Goal: Task Accomplishment & Management: Manage account settings

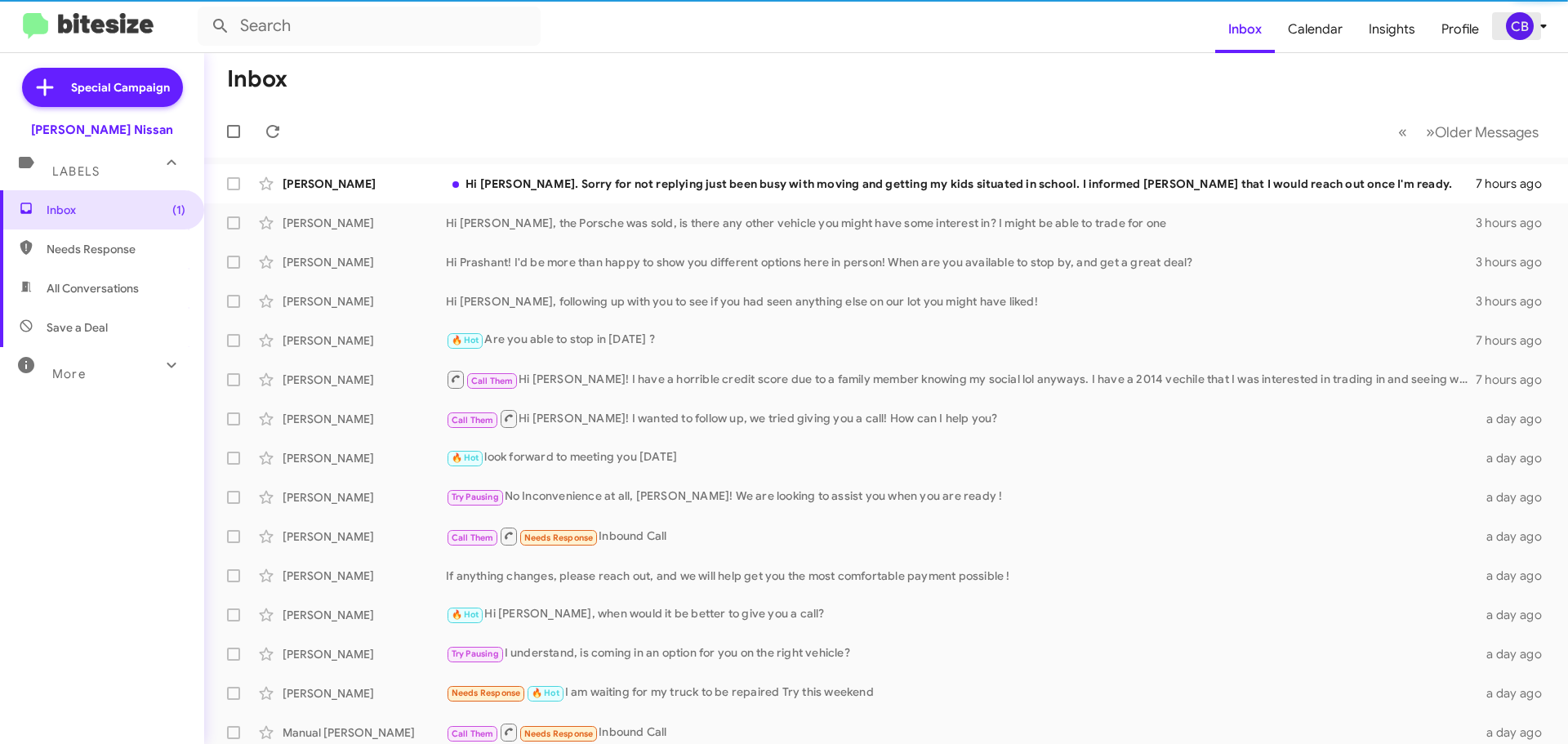
click at [1533, 24] on icon at bounding box center [1543, 26] width 20 height 20
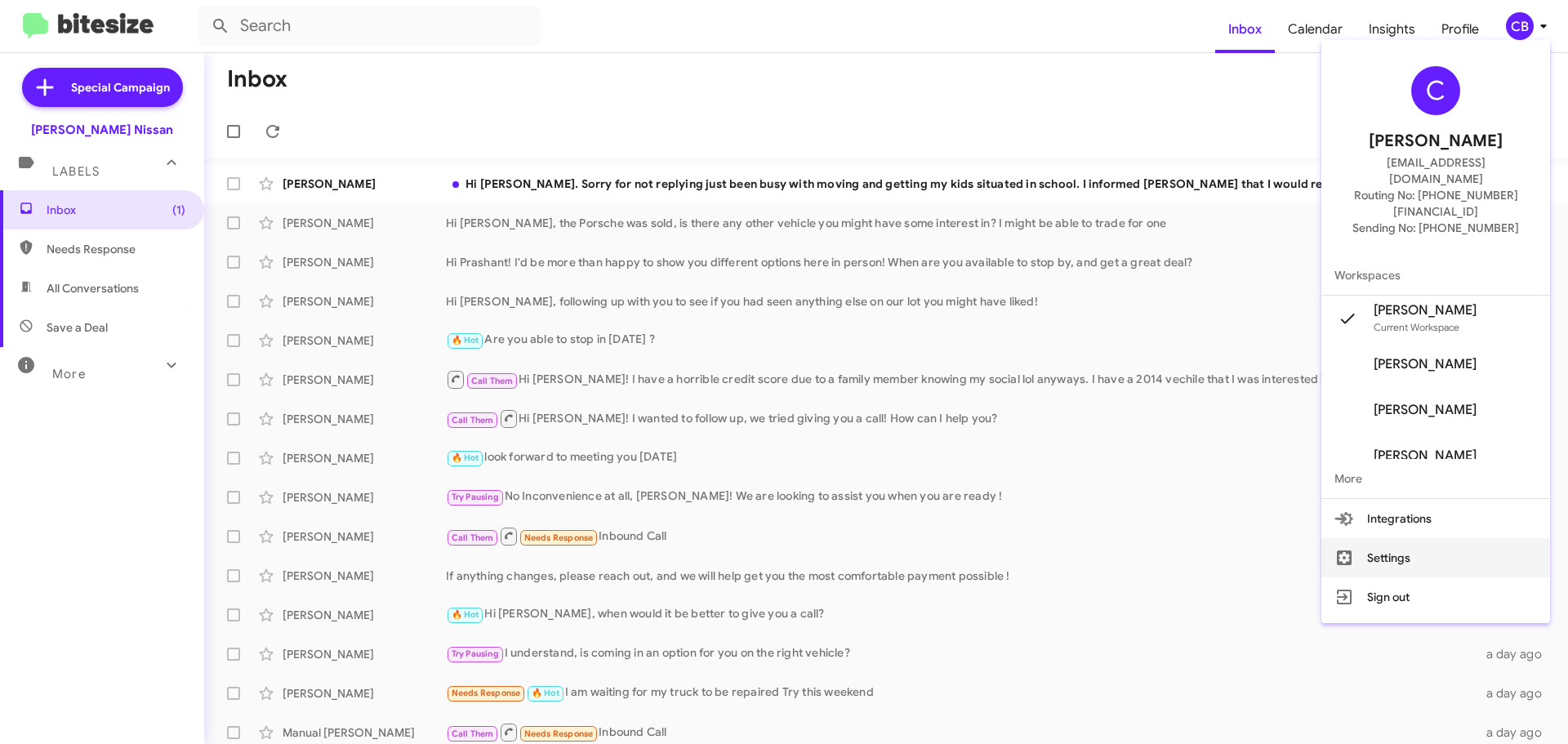
click at [1408, 538] on button "Settings" at bounding box center [1435, 557] width 229 height 39
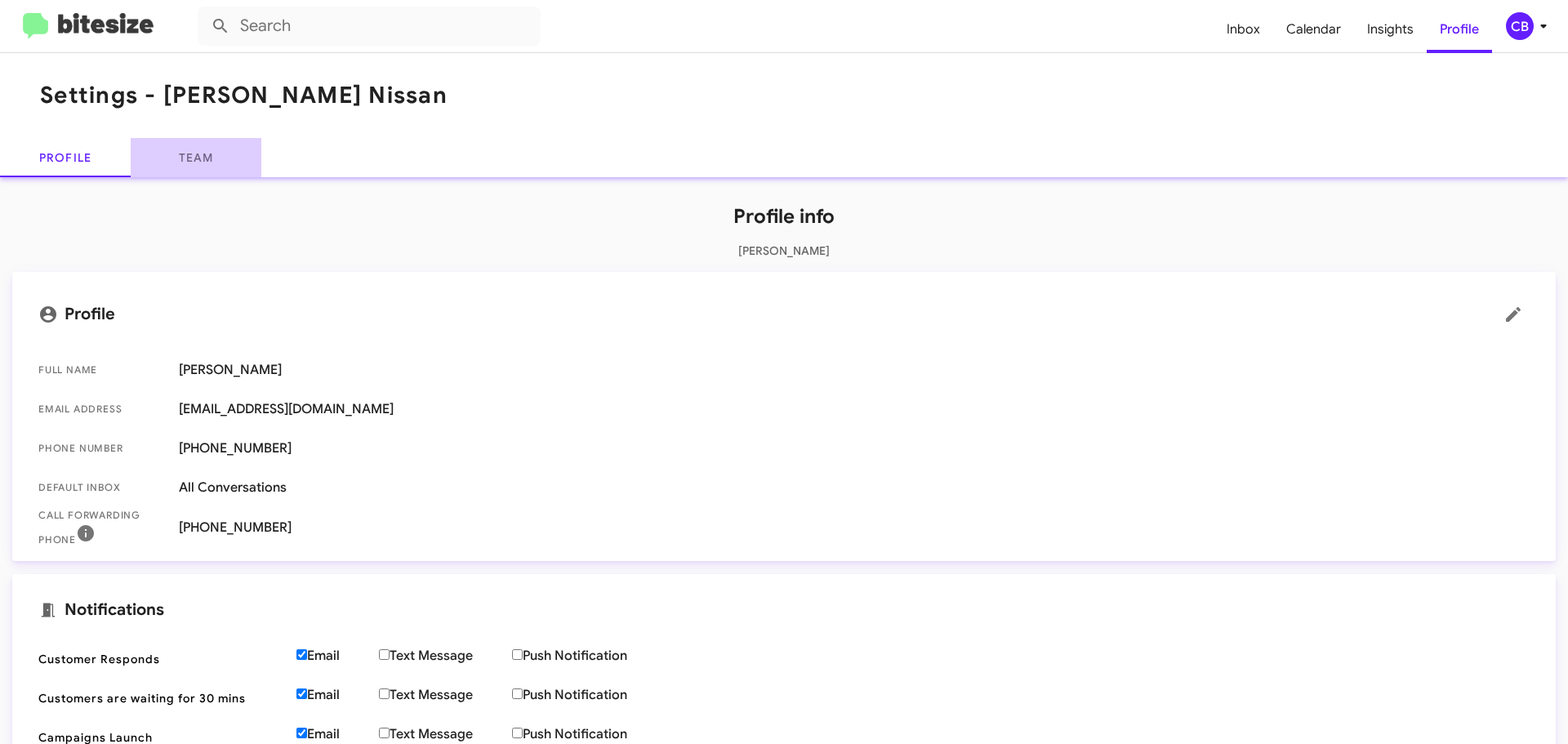
click at [182, 163] on link "Team" at bounding box center [196, 157] width 131 height 39
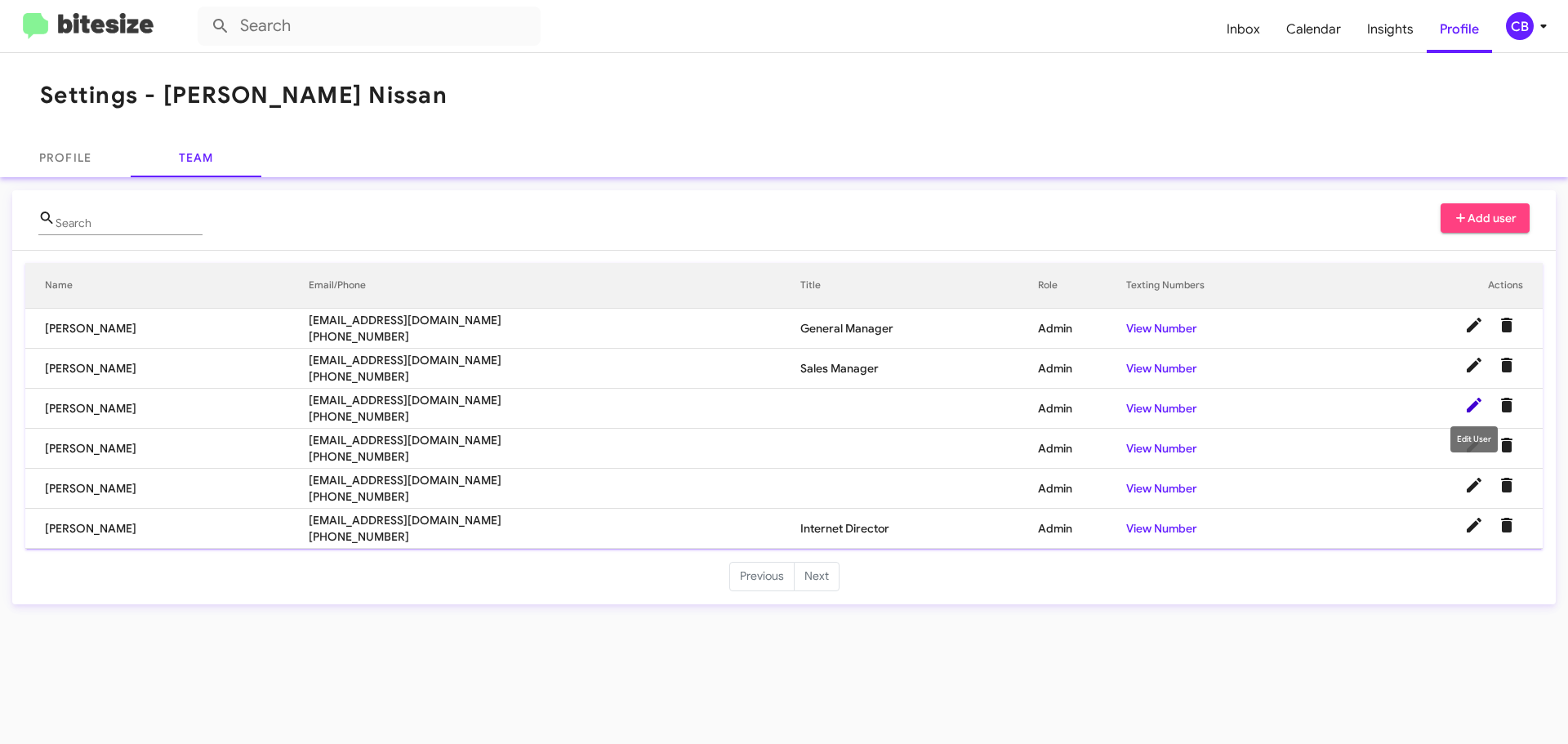
click at [1474, 407] on icon at bounding box center [1473, 405] width 15 height 15
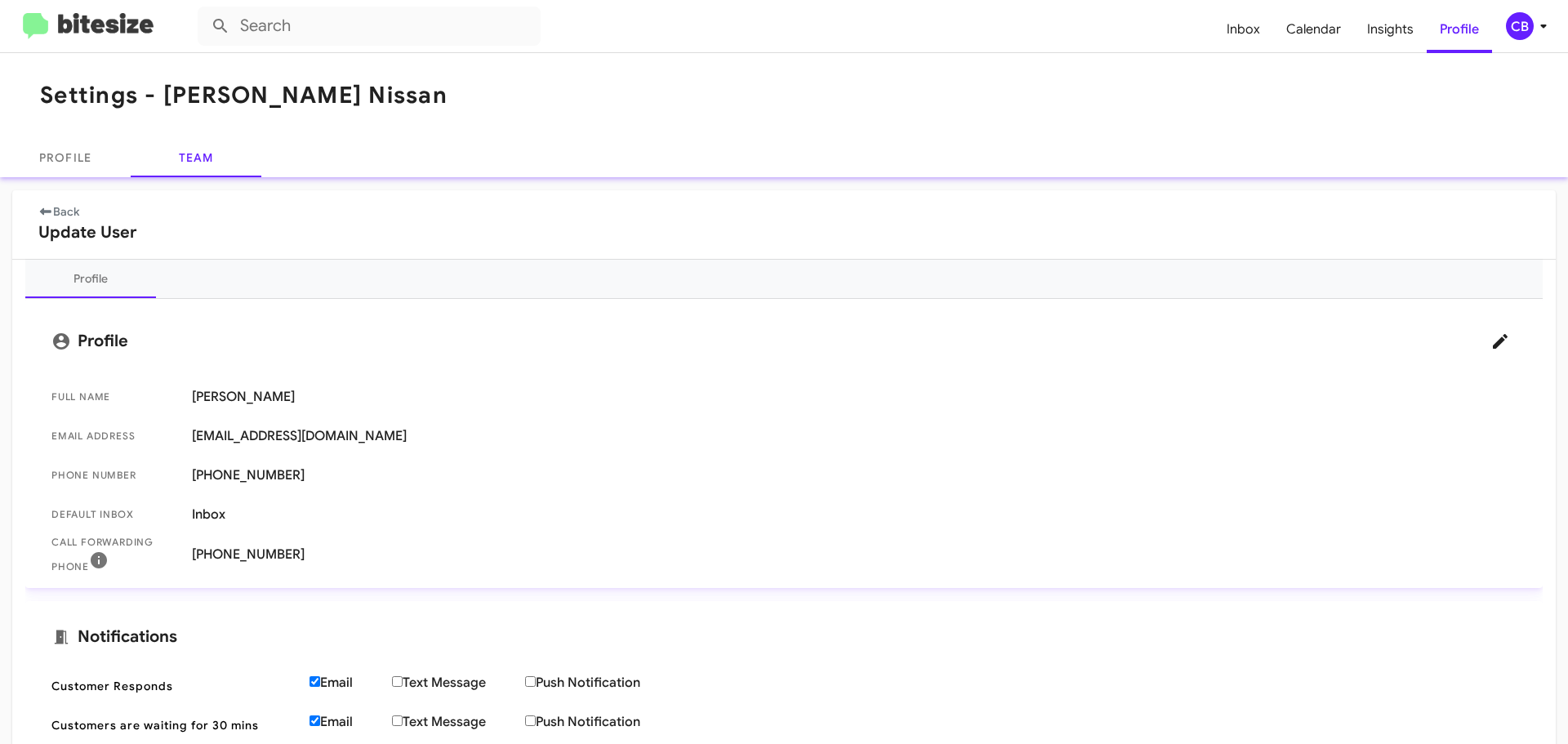
click at [60, 207] on link "Back" at bounding box center [58, 211] width 41 height 15
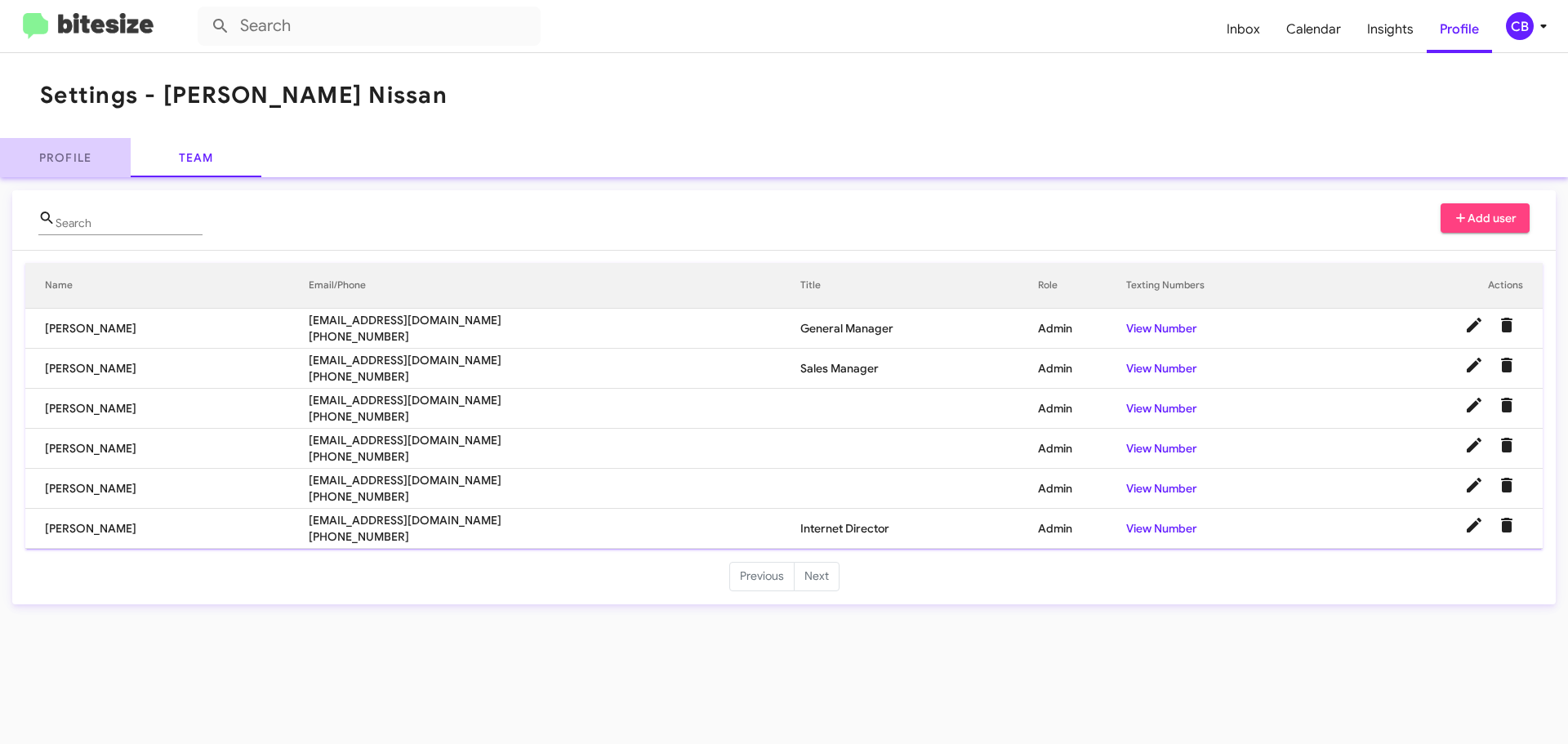
click at [72, 159] on link "Profile" at bounding box center [65, 157] width 131 height 39
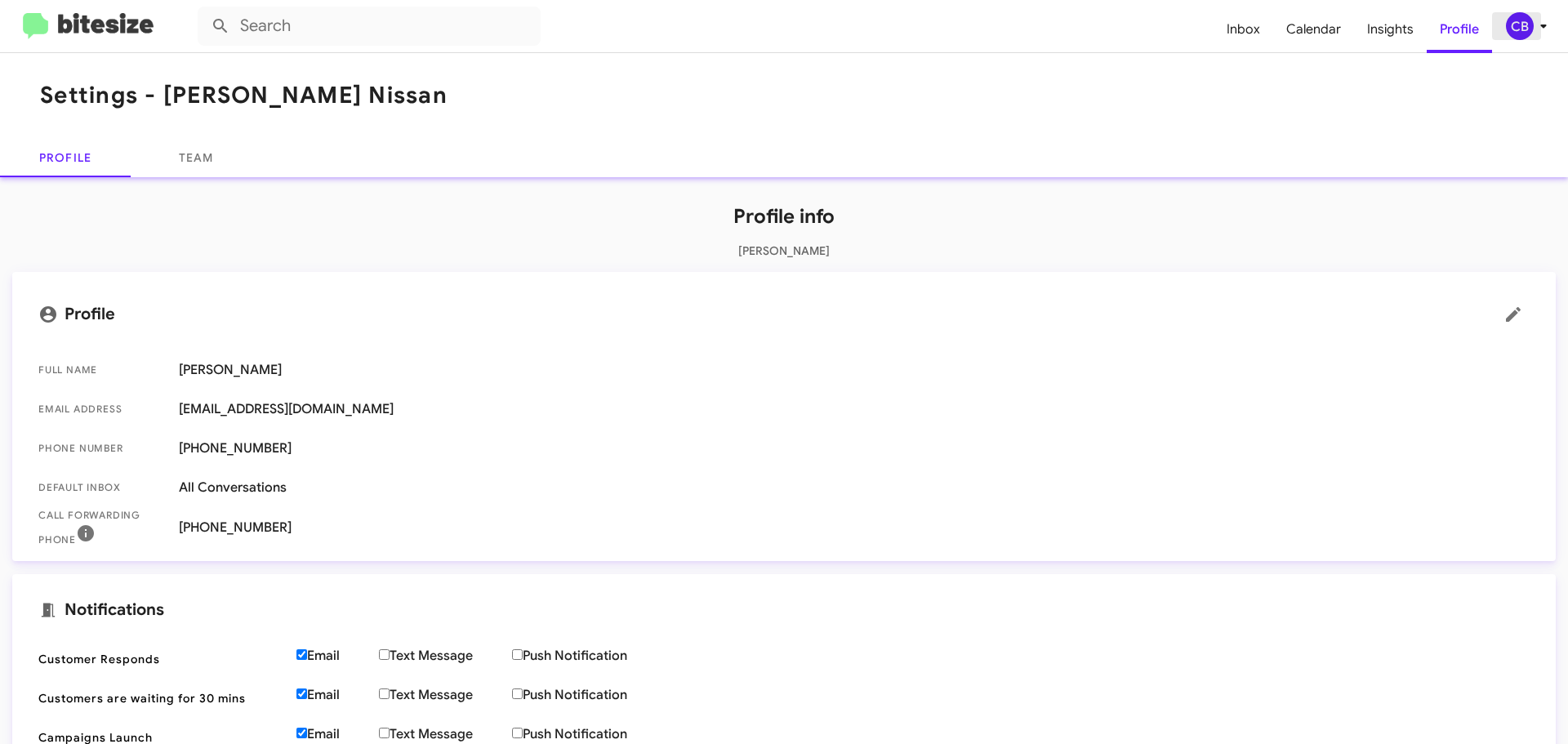
click at [1533, 31] on icon at bounding box center [1543, 26] width 20 height 20
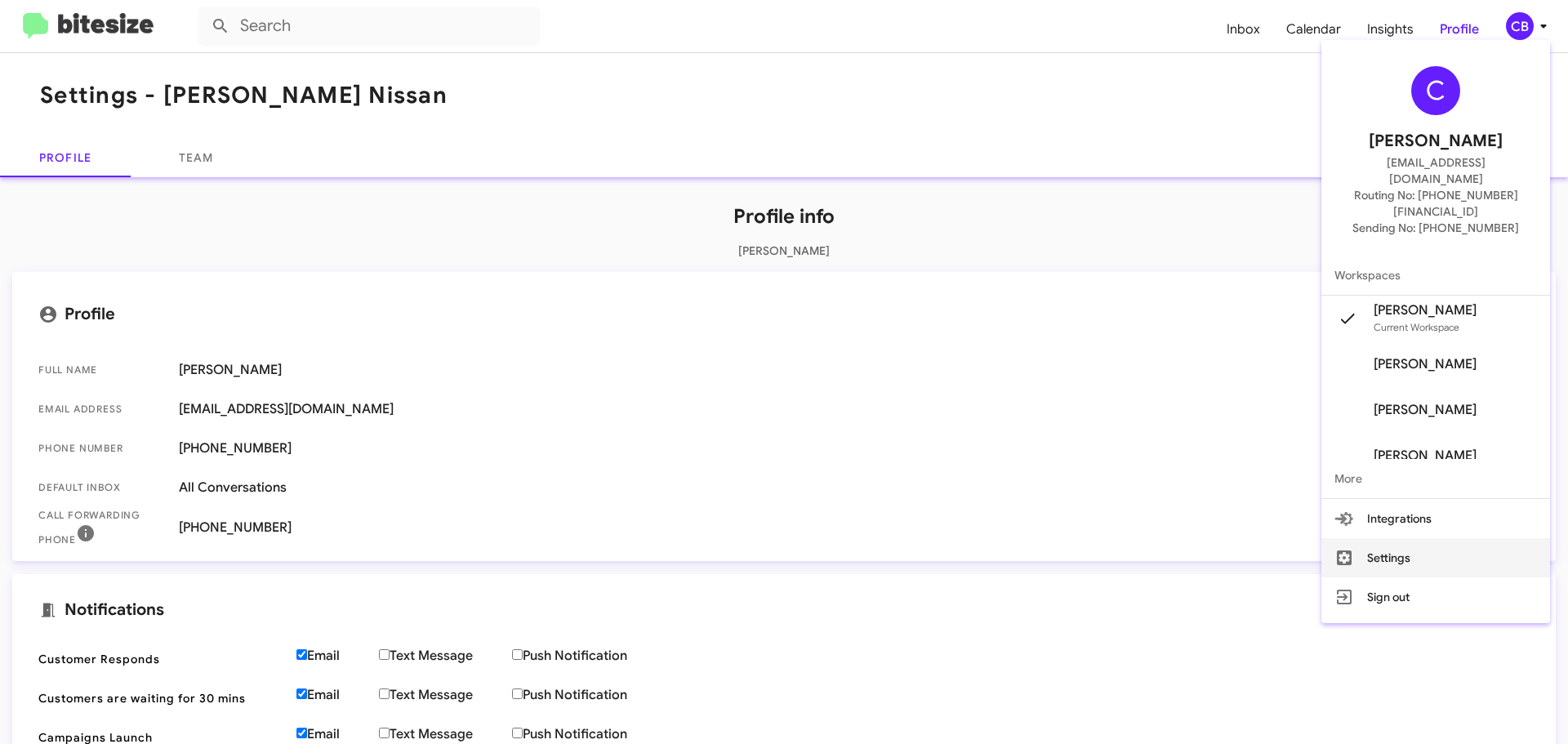
click at [1417, 538] on button "Settings" at bounding box center [1435, 557] width 229 height 39
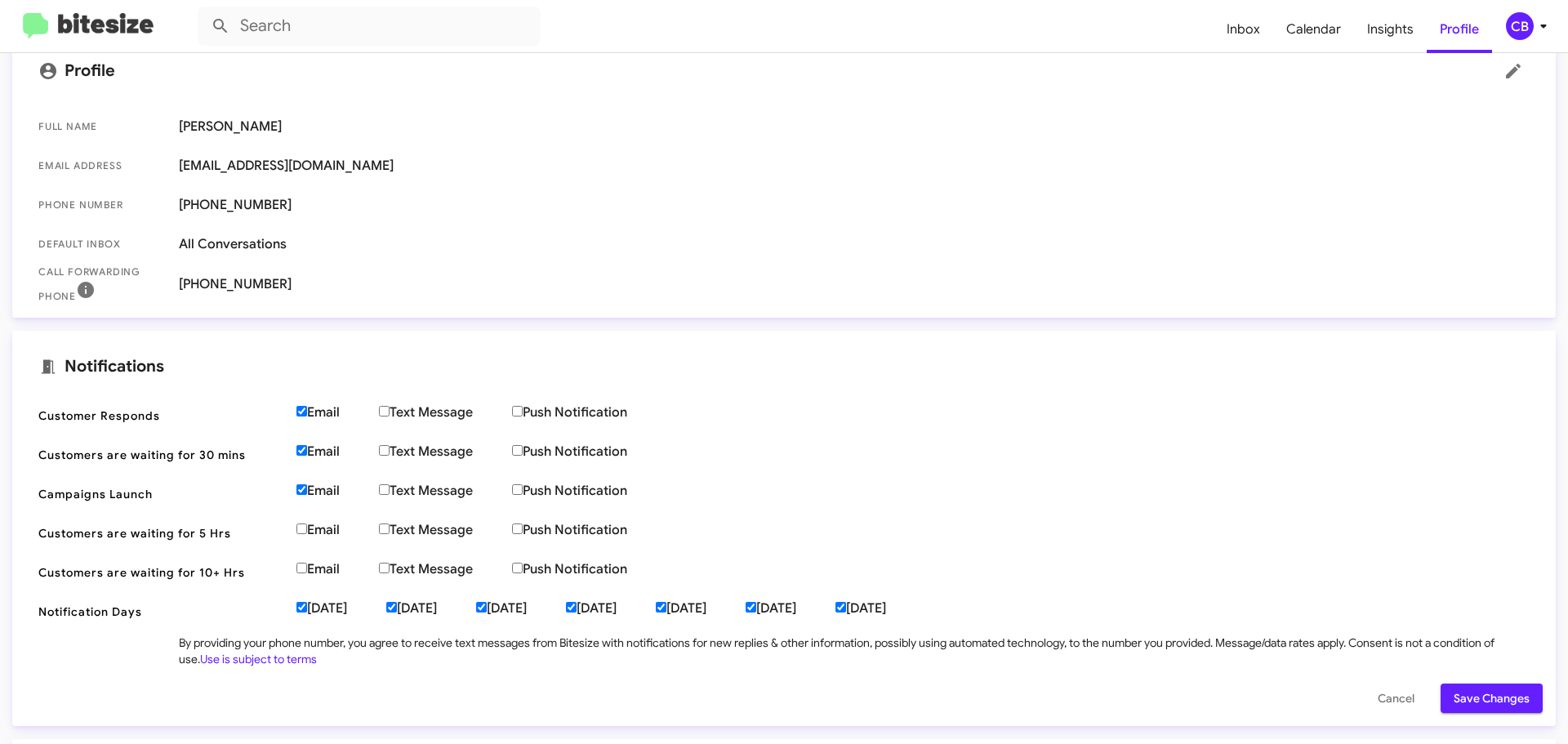
scroll to position [382, 0]
